Goal: Task Accomplishment & Management: Manage account settings

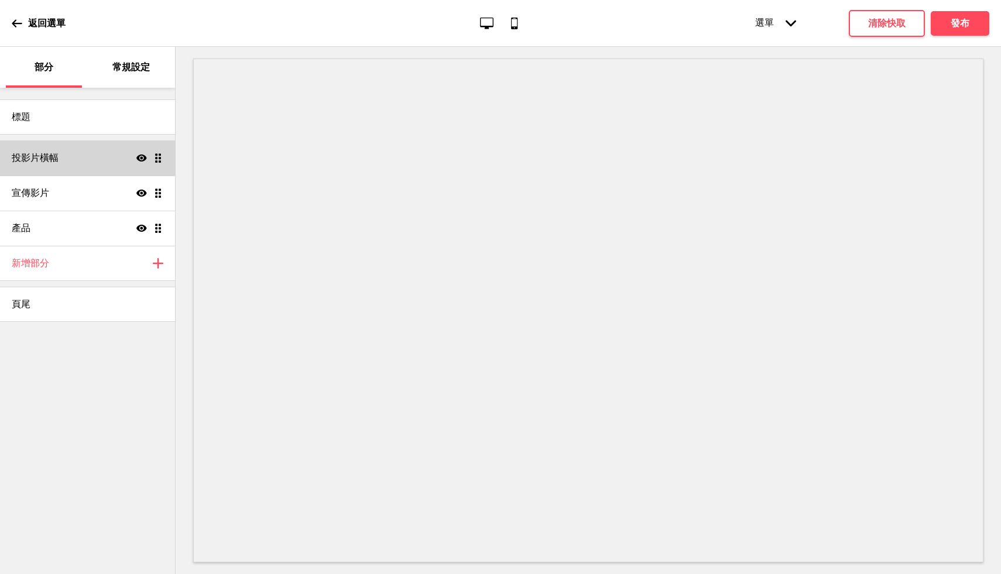
click at [95, 159] on div "投影片橫幅 Show Drag" at bounding box center [87, 158] width 175 height 35
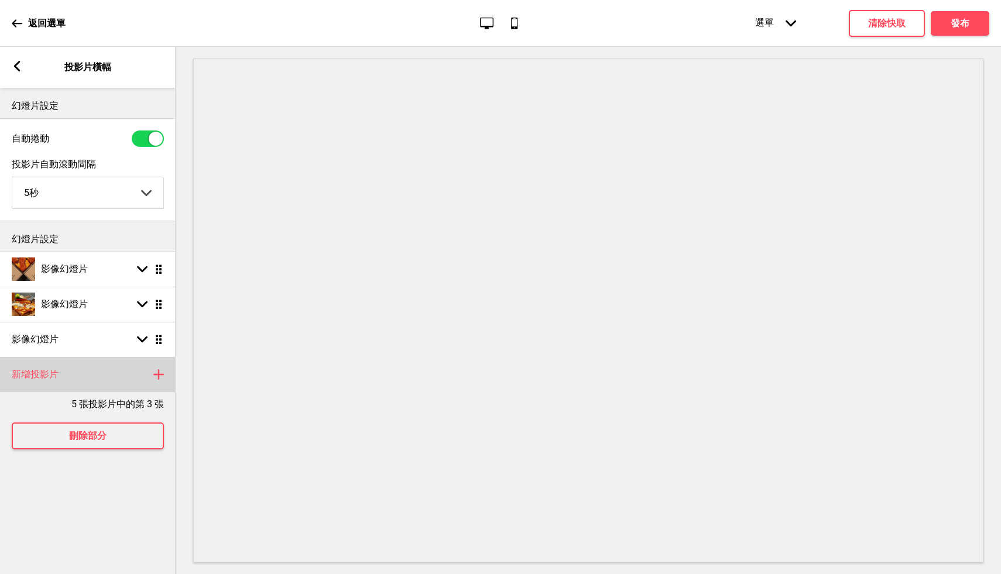
click at [156, 373] on rect at bounding box center [159, 375] width 14 height 14
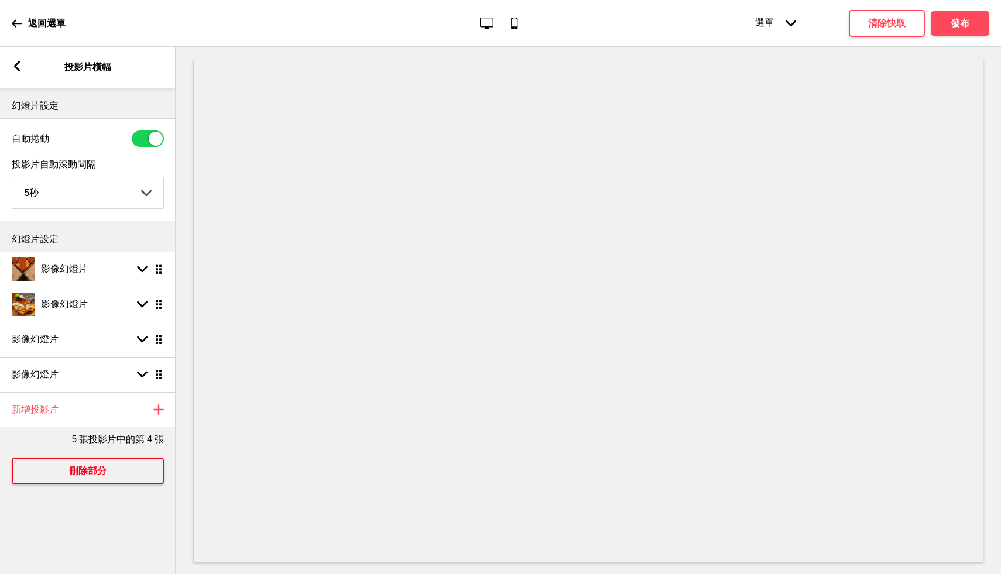
click at [112, 482] on button "刪除部分" at bounding box center [88, 471] width 152 height 27
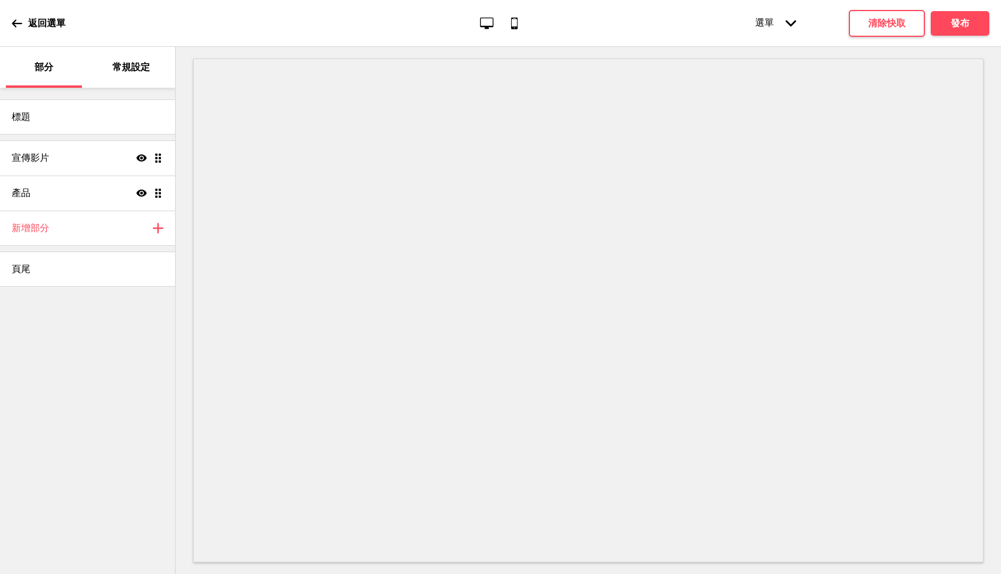
click at [9, 20] on div "返回選單 Desktop Mobile 選單 Arrow down 產品頁面 商店資訊 查看 謝謝 條款與條件 隱私權政策 付款發票 預訂 選單 清除快取 發布" at bounding box center [500, 23] width 1001 height 47
click at [15, 23] on icon at bounding box center [17, 23] width 10 height 8
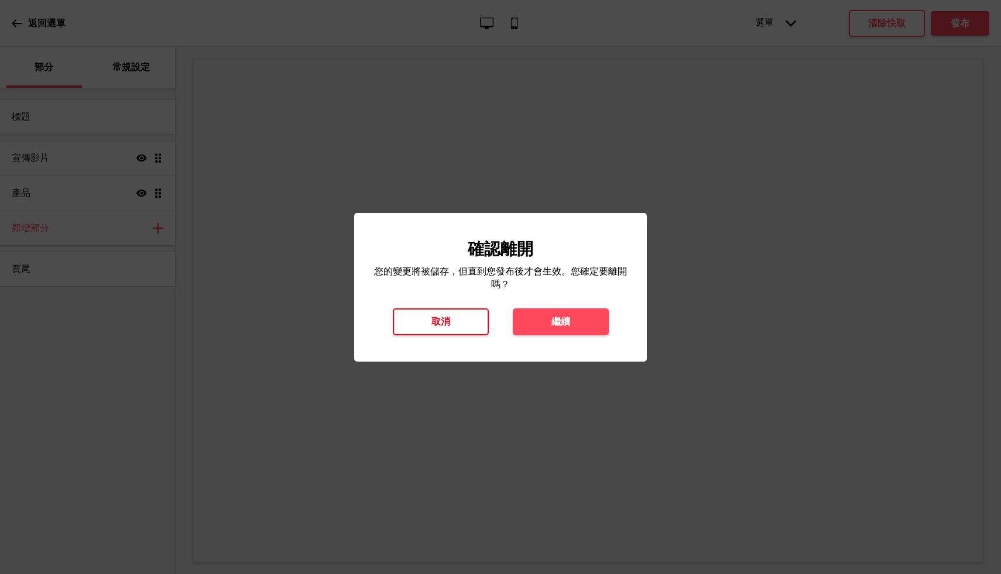
click at [432, 324] on font "取消" at bounding box center [441, 321] width 19 height 11
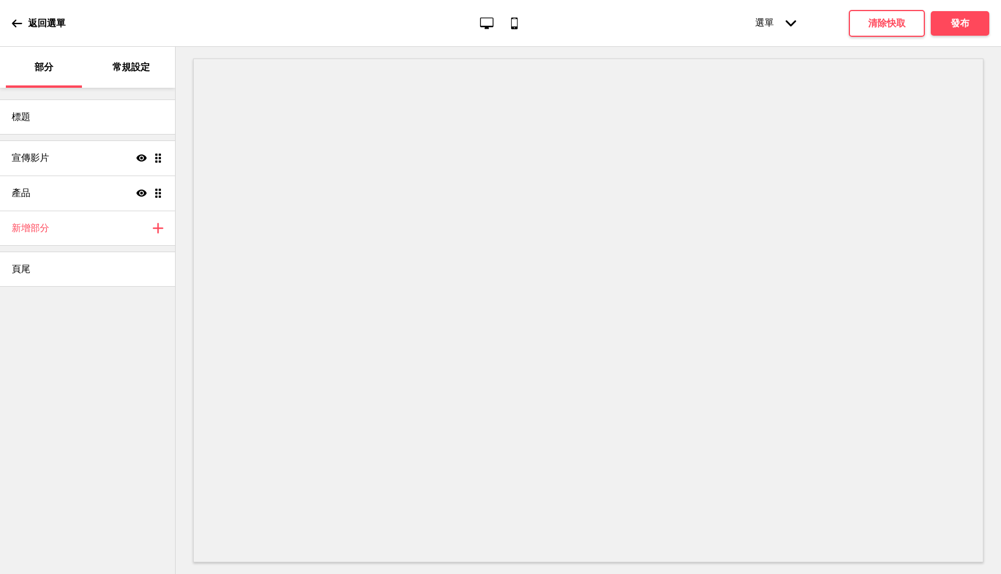
click at [14, 27] on icon at bounding box center [17, 23] width 11 height 11
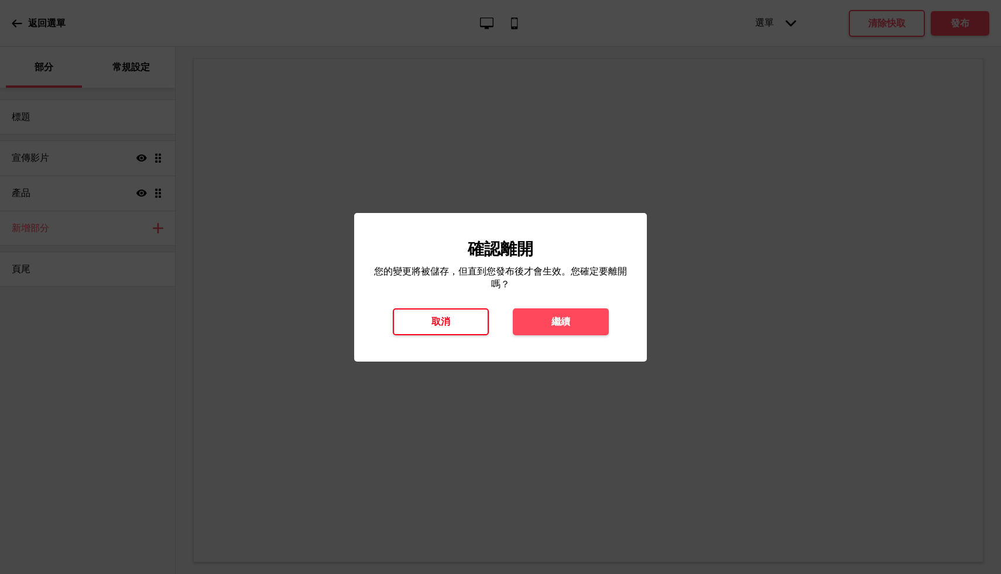
click at [423, 327] on button "取消" at bounding box center [441, 322] width 96 height 27
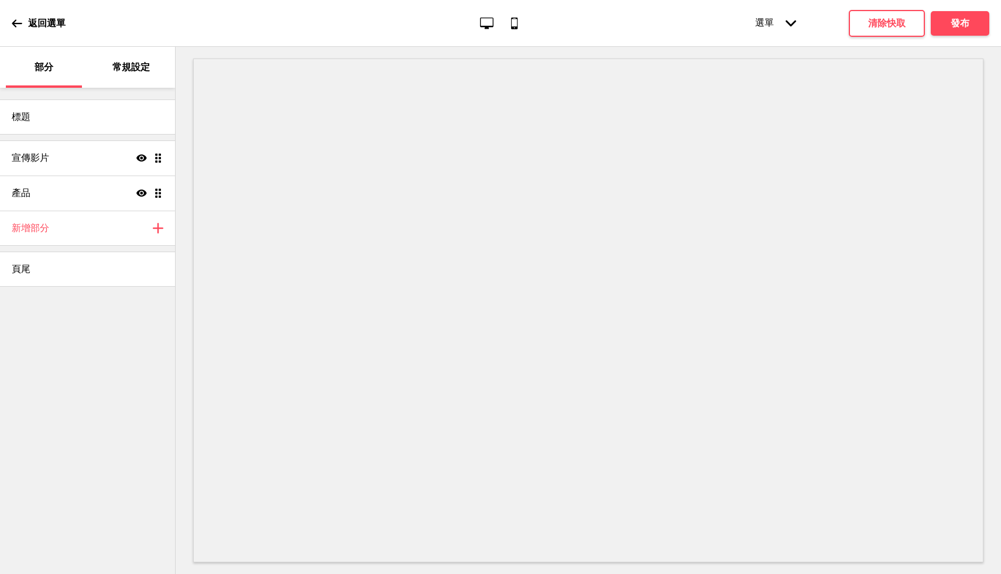
click at [19, 26] on icon at bounding box center [17, 23] width 11 height 11
click at [85, 124] on div "標題" at bounding box center [87, 117] width 175 height 35
select select "Jost"
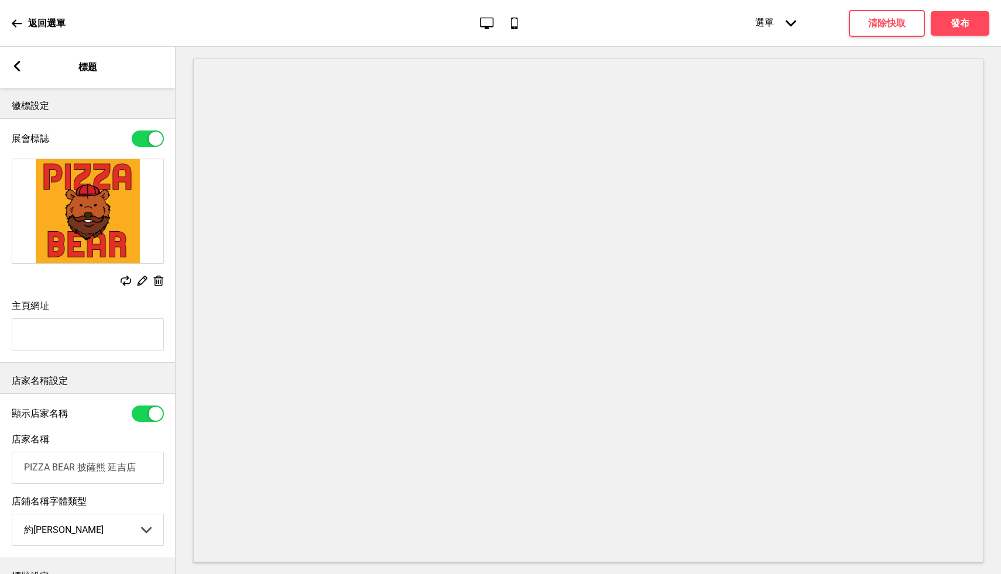
click at [11, 65] on div "Arrow left 標題" at bounding box center [88, 67] width 176 height 41
click at [18, 67] on rect at bounding box center [17, 66] width 11 height 11
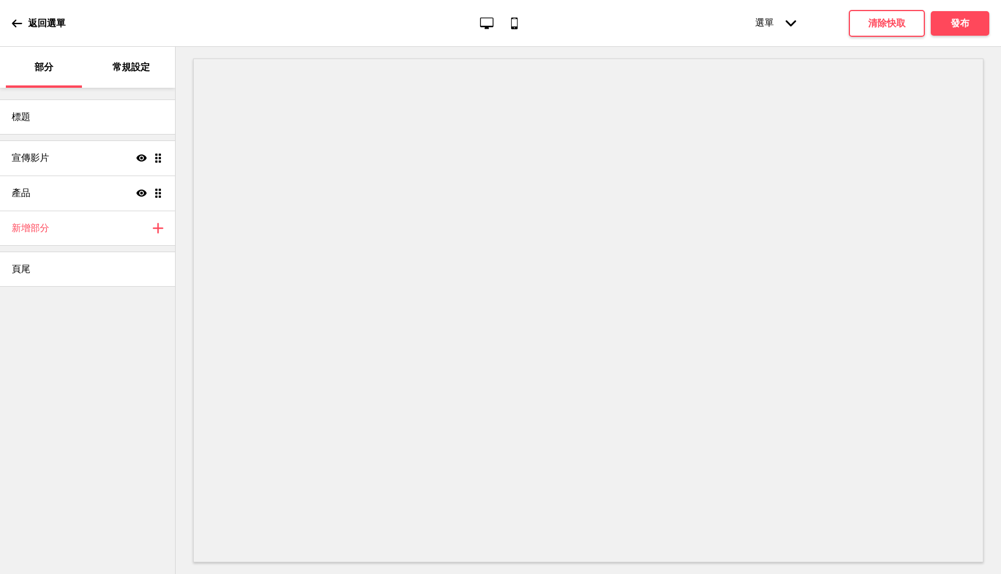
click at [111, 64] on div "常規設定" at bounding box center [132, 67] width 76 height 41
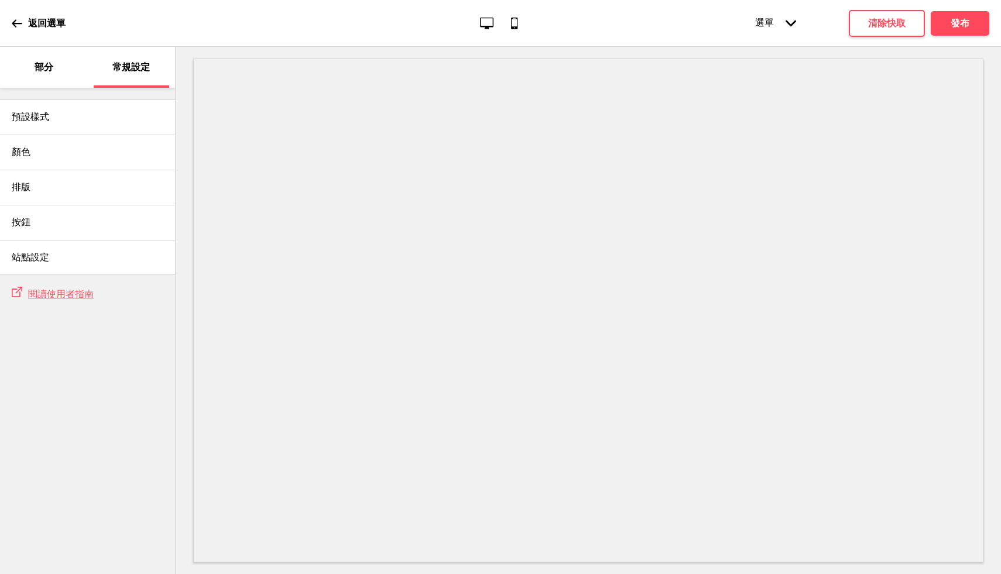
click at [50, 69] on font "部分" at bounding box center [44, 66] width 19 height 11
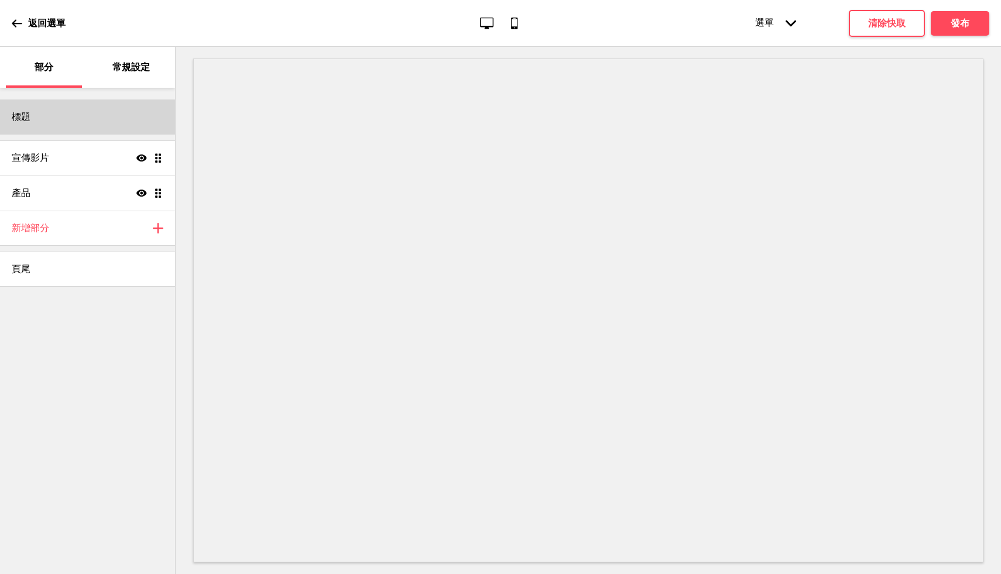
click at [112, 122] on div "標題" at bounding box center [87, 117] width 175 height 35
select select "Jost"
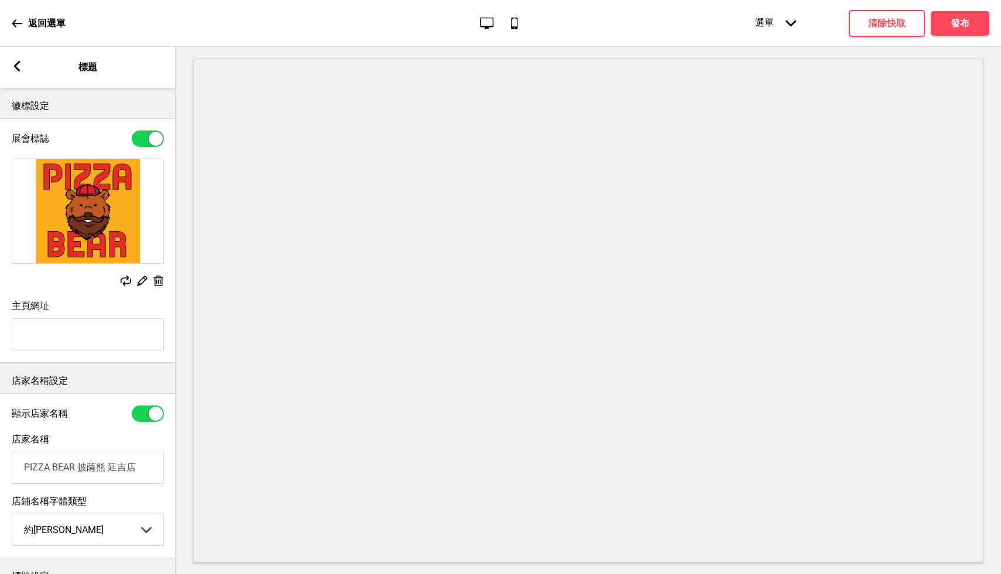
click at [20, 63] on rect at bounding box center [17, 66] width 11 height 11
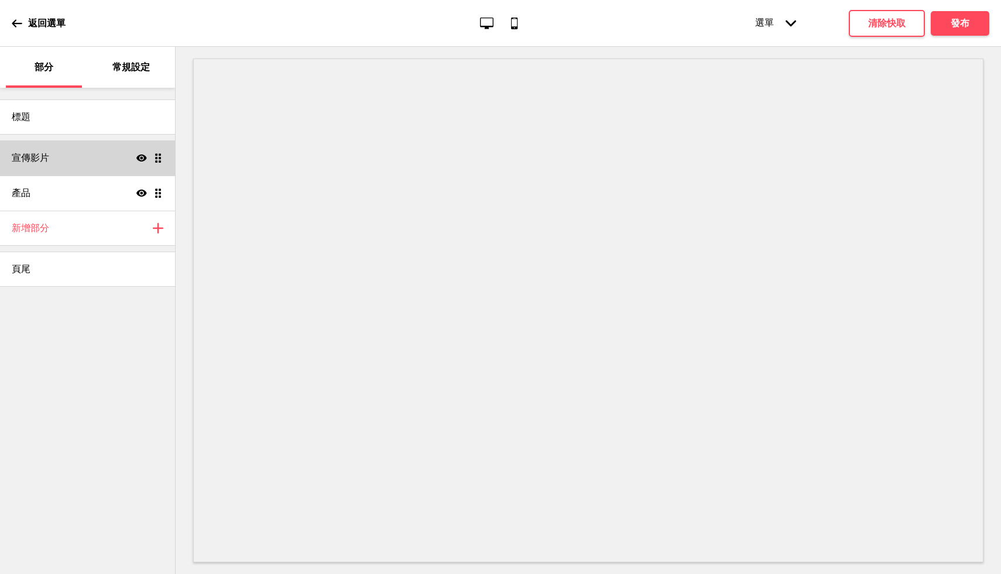
click at [102, 163] on div "宣傳影片 Show Drag" at bounding box center [87, 158] width 175 height 35
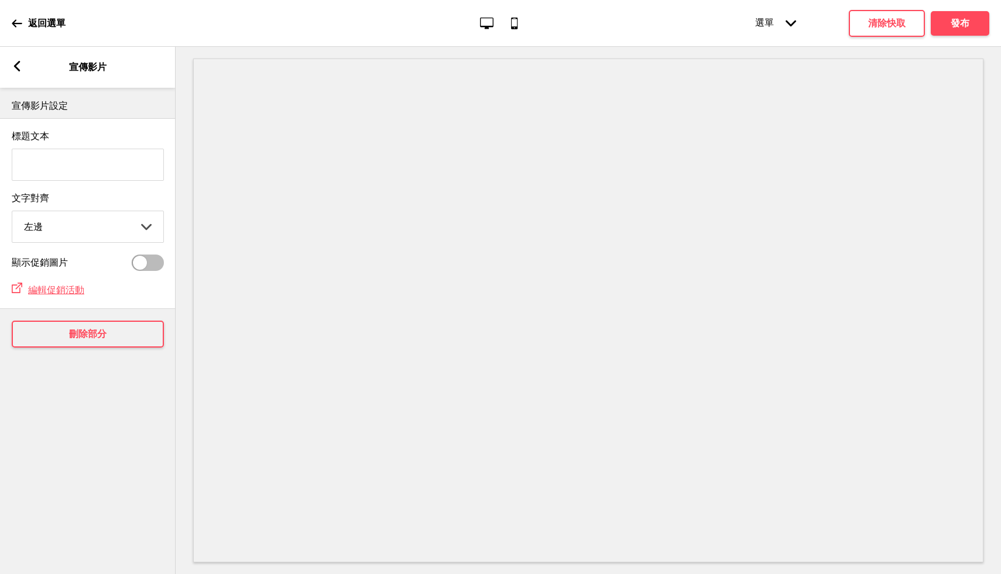
click at [15, 22] on icon at bounding box center [17, 23] width 11 height 11
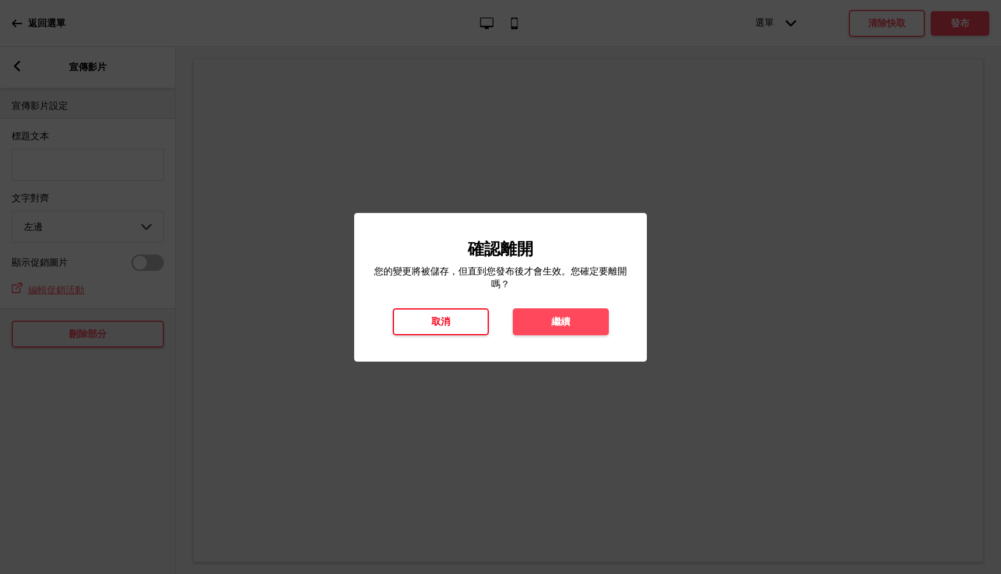
click at [451, 323] on button "取消" at bounding box center [441, 322] width 96 height 27
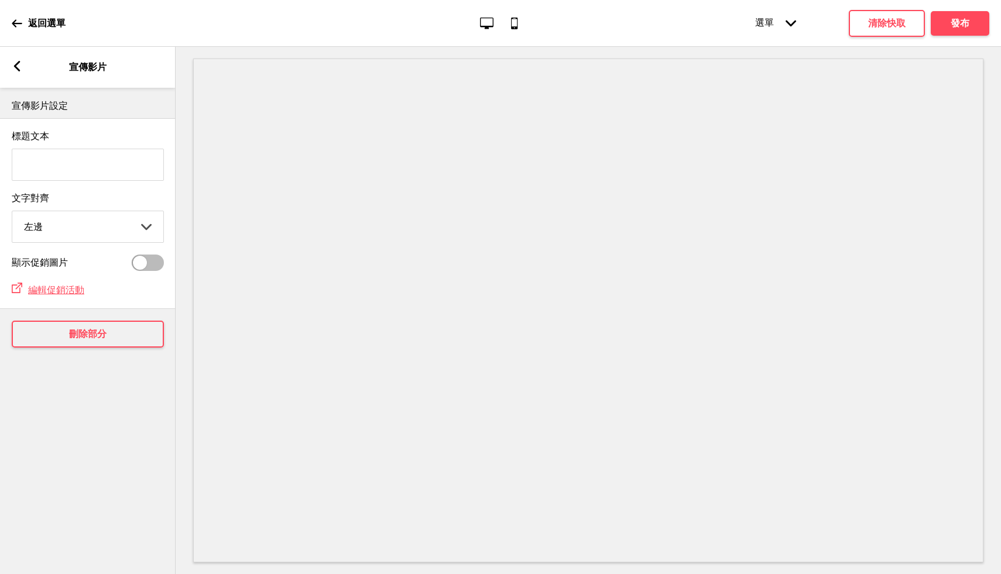
click at [22, 65] on div "Arrow left 宣傳影片" at bounding box center [88, 67] width 176 height 41
click at [15, 60] on div "Arrow left 宣傳影片" at bounding box center [88, 67] width 176 height 41
click at [20, 64] on rect at bounding box center [17, 66] width 11 height 11
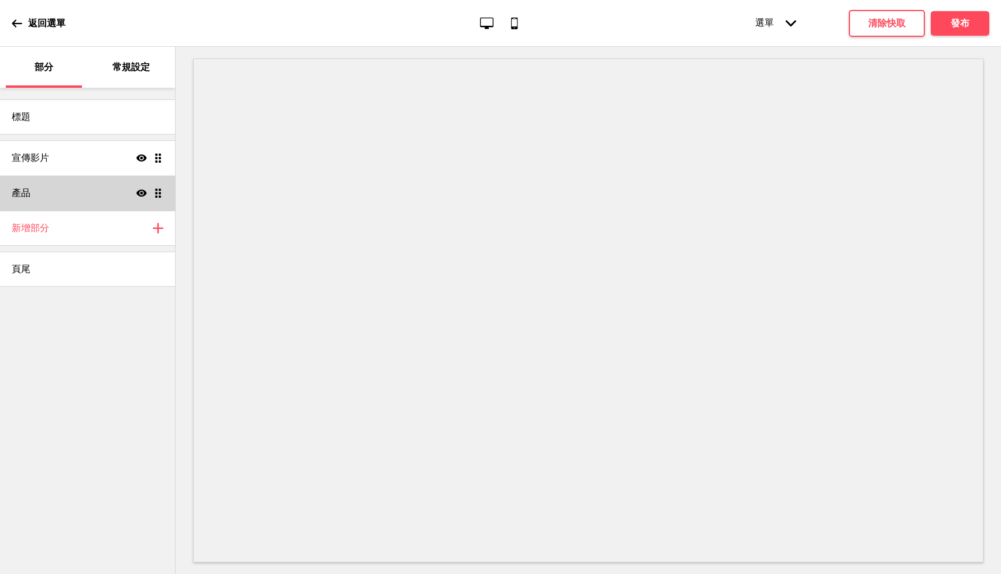
click at [66, 203] on div "產品 Show Drag" at bounding box center [87, 193] width 175 height 35
select select "list"
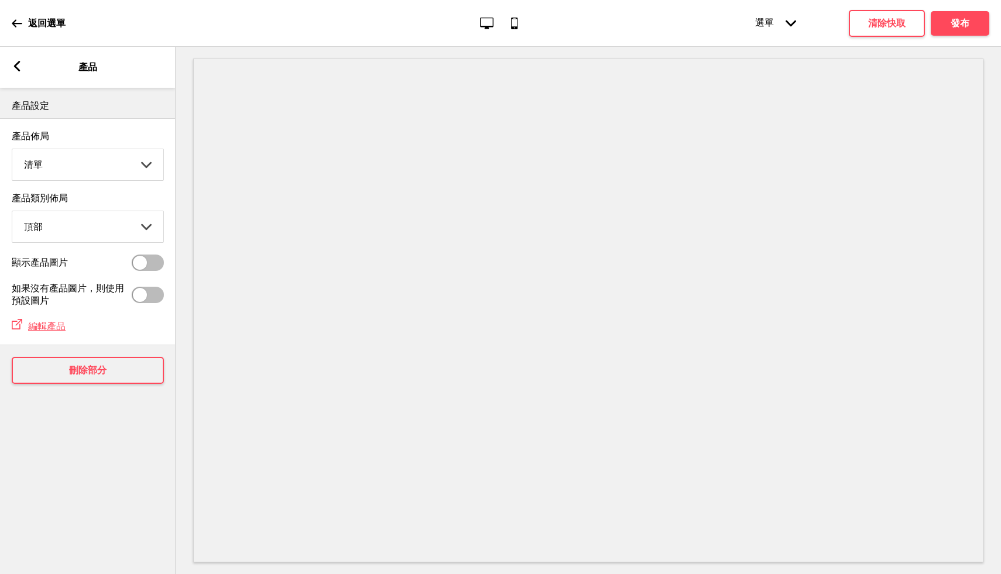
click at [19, 69] on rect at bounding box center [17, 66] width 11 height 11
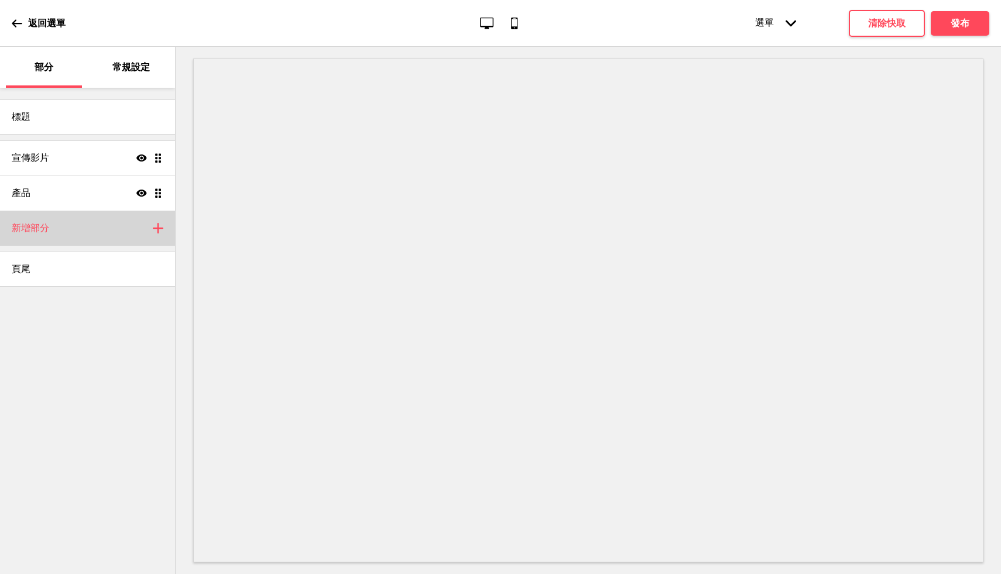
click at [95, 235] on div "新增部分 Plus" at bounding box center [87, 228] width 175 height 35
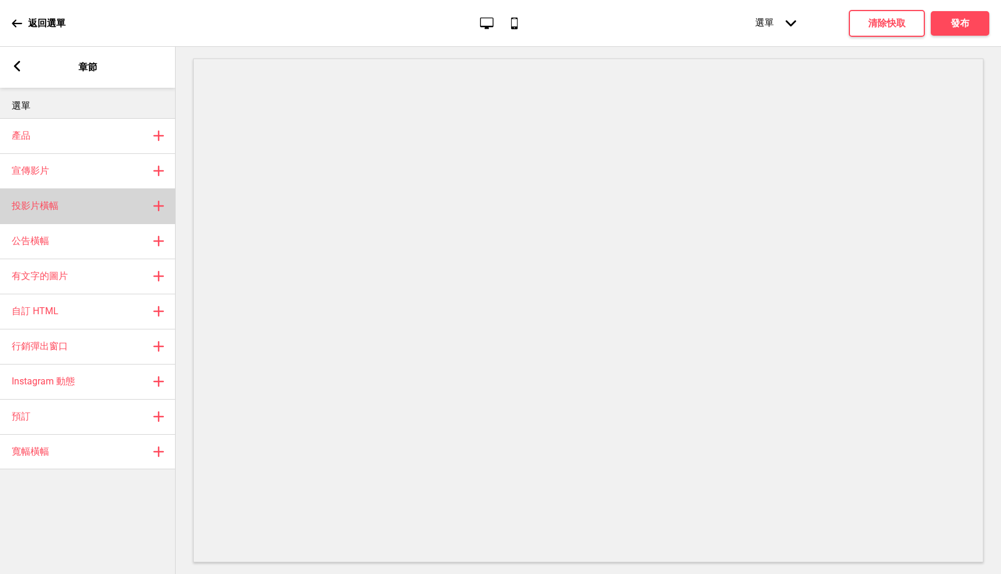
click at [100, 201] on div "投影片橫幅 Plus" at bounding box center [88, 206] width 176 height 35
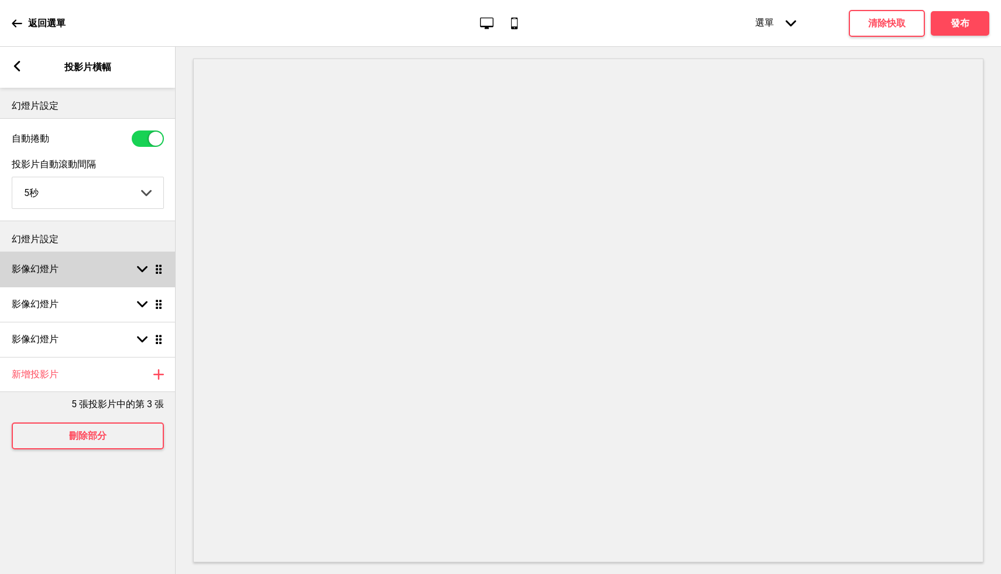
click at [73, 272] on div "影像幻燈片 Arrow down Drag" at bounding box center [88, 269] width 176 height 35
select select "right"
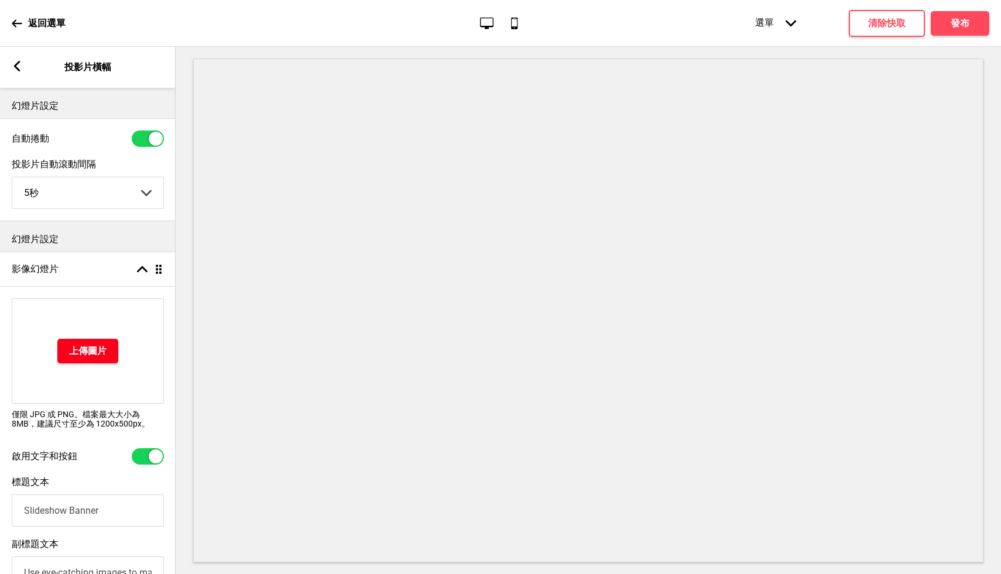
click at [83, 352] on font "上傳圖片" at bounding box center [87, 350] width 37 height 11
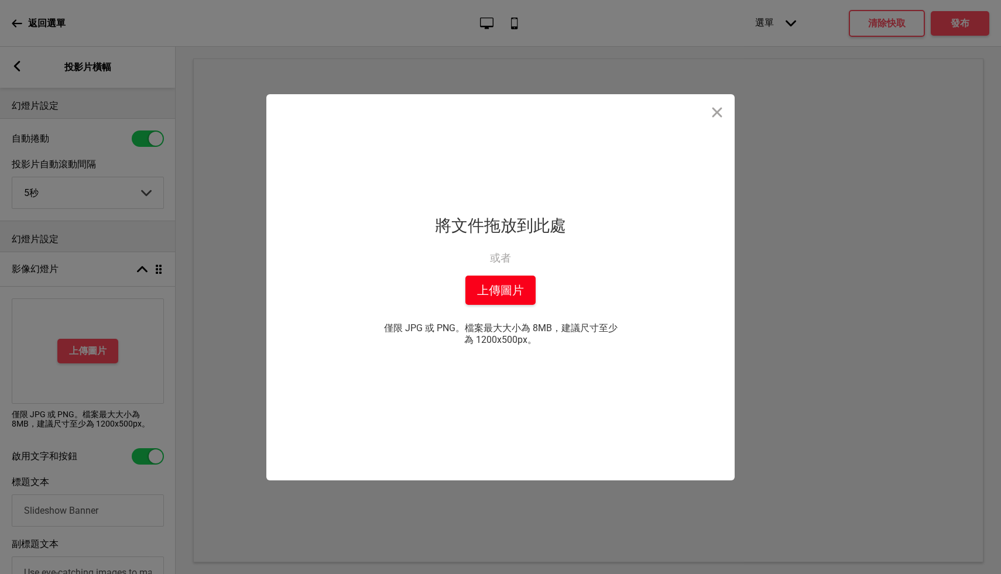
click at [511, 289] on font "上傳圖片" at bounding box center [500, 290] width 47 height 14
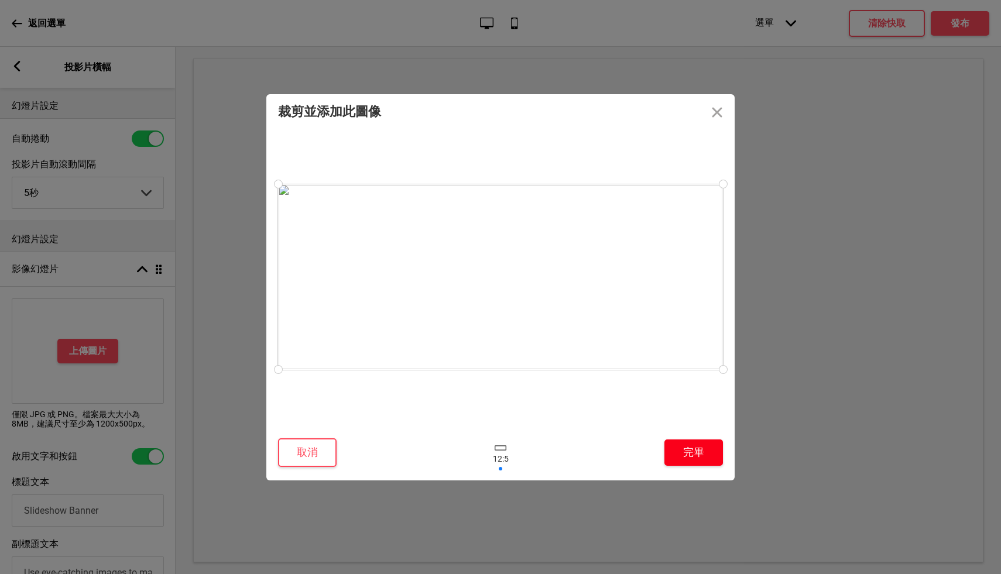
click at [689, 460] on font "完畢" at bounding box center [693, 453] width 21 height 15
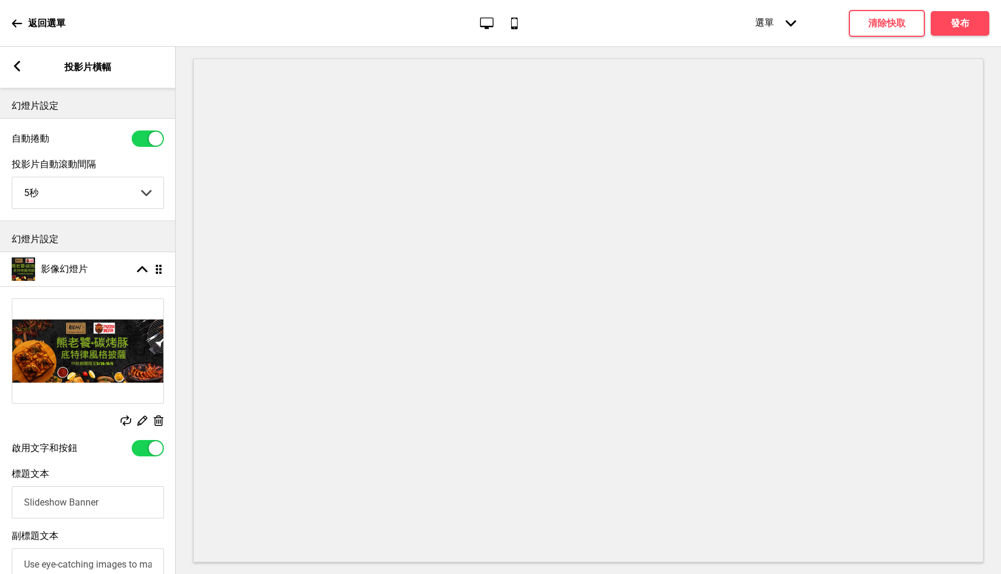
click at [106, 354] on img at bounding box center [87, 351] width 151 height 104
click at [484, 22] on icon "Desktop" at bounding box center [487, 23] width 16 height 16
click at [521, 23] on icon "Mobile" at bounding box center [514, 23] width 16 height 16
click at [515, 21] on icon "Mobile" at bounding box center [514, 23] width 16 height 16
click at [490, 22] on icon "Desktop" at bounding box center [487, 23] width 16 height 16
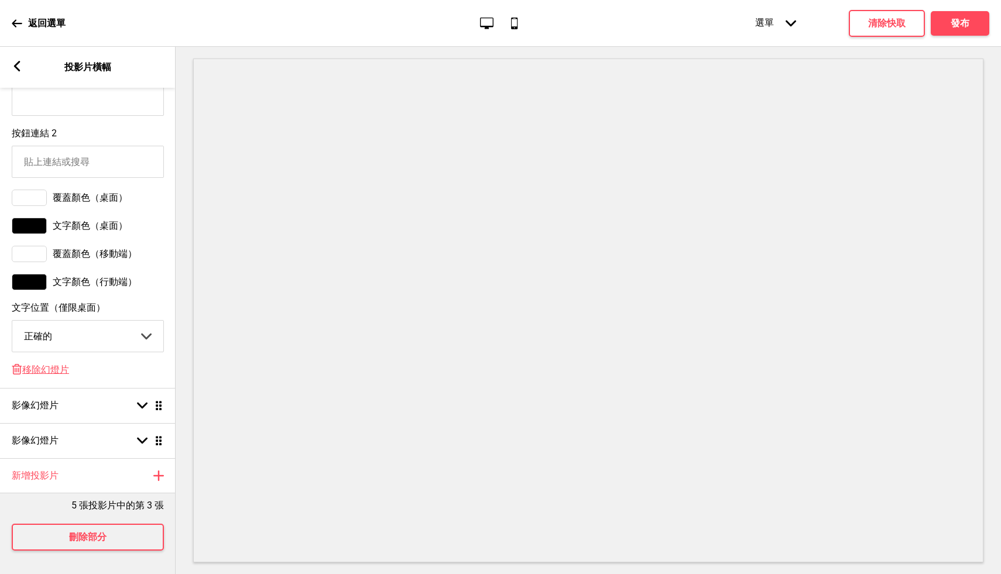
scroll to position [669, 0]
